Goal: Information Seeking & Learning: Learn about a topic

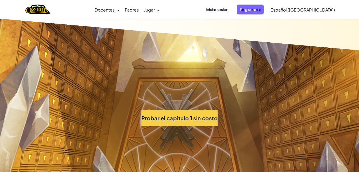
scroll to position [3400, 0]
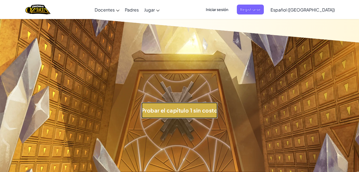
click at [195, 106] on button "Probar el capítulo 1 sin costo" at bounding box center [179, 110] width 76 height 16
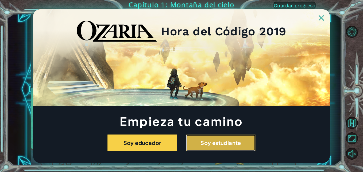
click at [218, 144] on button "Soy estudiante" at bounding box center [221, 142] width 70 height 17
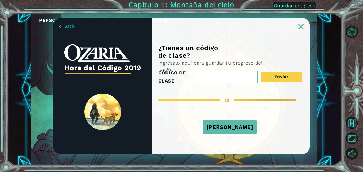
click at [233, 77] on input "CÓDIGO DE CLASE" at bounding box center [227, 77] width 62 height 12
type input "n"
click at [60, 25] on img at bounding box center [60, 26] width 2 height 4
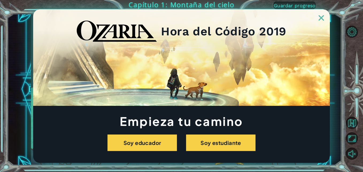
click at [326, 19] on div at bounding box center [181, 14] width 297 height 11
click at [321, 19] on img at bounding box center [321, 17] width 5 height 5
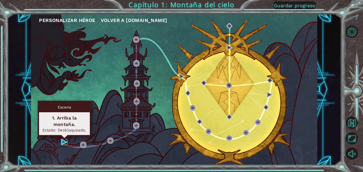
click at [63, 142] on img at bounding box center [64, 142] width 6 height 6
